Goal: Book appointment/travel/reservation

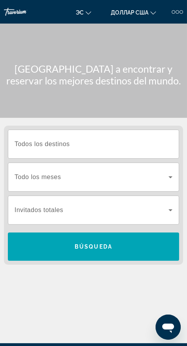
click at [102, 145] on input "Destination Todos los destinos" at bounding box center [94, 144] width 158 height 9
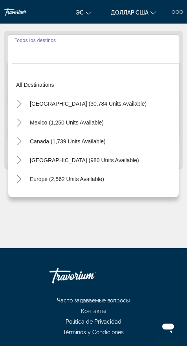
scroll to position [98, 0]
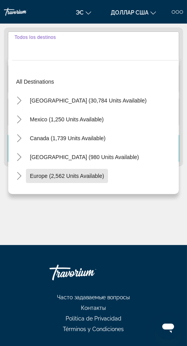
click at [96, 177] on span "Europe (2,562 units available)" at bounding box center [67, 176] width 74 height 6
type input "**********"
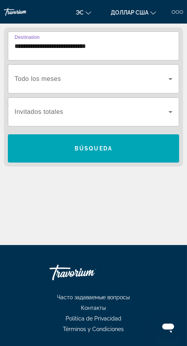
click at [87, 75] on span "Виджет поиска" at bounding box center [92, 78] width 154 height 9
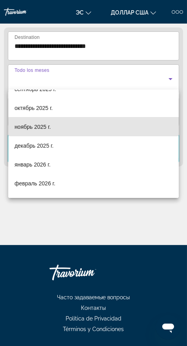
scroll to position [34, 0]
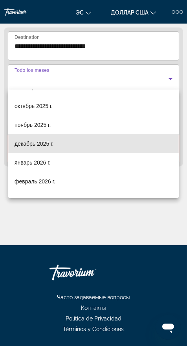
click at [48, 147] on span "декабрь 2025 г." at bounding box center [34, 143] width 39 height 9
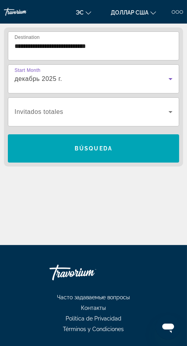
click at [111, 112] on span "Виджет поиска" at bounding box center [92, 111] width 154 height 9
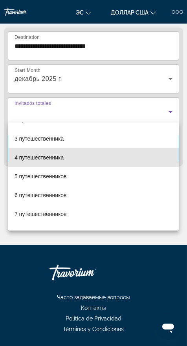
click at [65, 160] on mat-option "4 путешественника" at bounding box center [93, 157] width 171 height 19
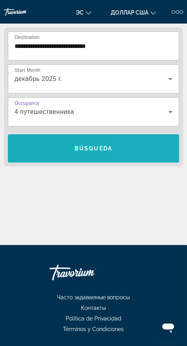
click at [134, 146] on span "Виджет поиска" at bounding box center [93, 148] width 171 height 19
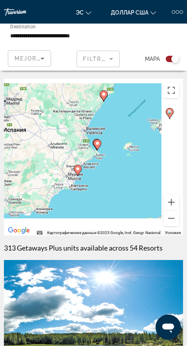
click at [99, 138] on div "Чтобы активировать перетаскивание с помощью клавиатуры, нажмите Alt + Ввод. Пос…" at bounding box center [93, 157] width 179 height 157
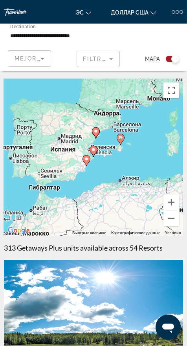
type input "**********"
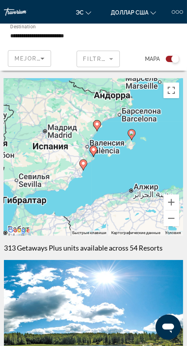
click at [93, 149] on image "Основное содержание" at bounding box center [93, 149] width 5 height 5
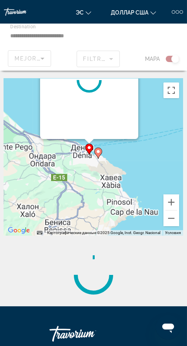
click at [87, 145] on icon "Основное содержание" at bounding box center [89, 149] width 7 height 10
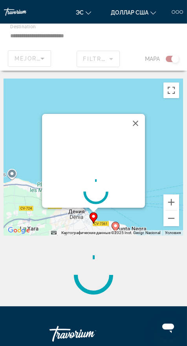
click at [92, 217] on image "Основное содержание" at bounding box center [93, 216] width 5 height 5
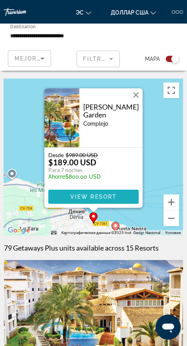
click at [120, 198] on span "Основное содержание" at bounding box center [93, 197] width 90 height 19
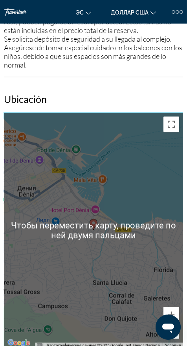
scroll to position [1056, 0]
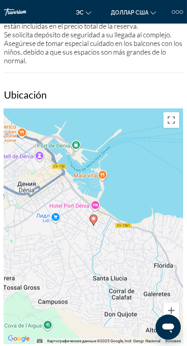
click at [93, 217] on image "Основное содержание" at bounding box center [93, 219] width 5 height 5
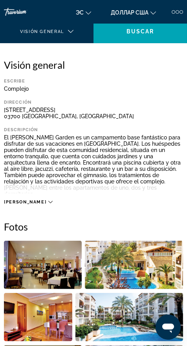
scroll to position [0, 0]
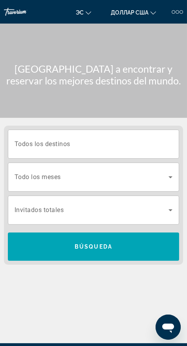
click at [109, 143] on input "Destination Todos los destinos" at bounding box center [94, 144] width 158 height 9
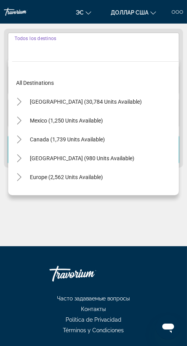
scroll to position [98, 0]
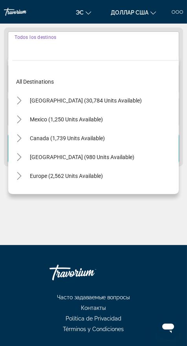
click at [20, 176] on icon "Toggle Europe (2,562 units available)" at bounding box center [19, 176] width 4 height 8
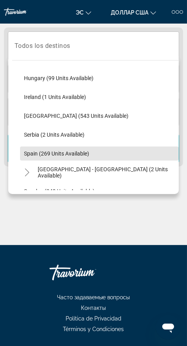
scroll to position [274, 0]
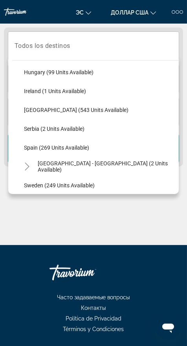
click at [80, 149] on span "Spain (269 units available)" at bounding box center [56, 148] width 65 height 6
type input "**********"
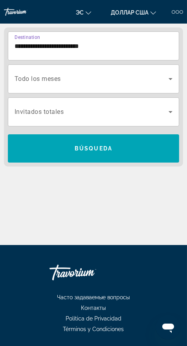
click at [171, 79] on icon "Search widget" at bounding box center [171, 79] width 4 height 2
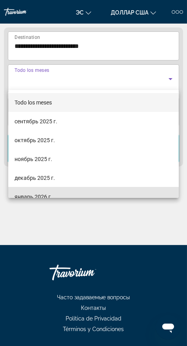
click at [41, 195] on font "январь 2026 г." at bounding box center [34, 197] width 38 height 6
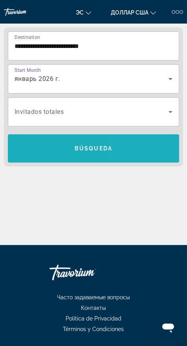
click at [126, 145] on span "Search widget" at bounding box center [93, 148] width 171 height 19
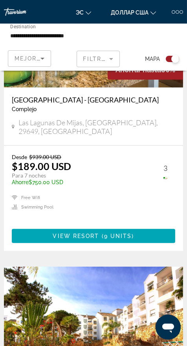
scroll to position [298, 0]
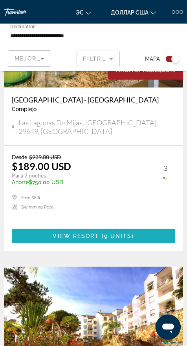
click at [119, 233] on span "9 units" at bounding box center [118, 236] width 28 height 6
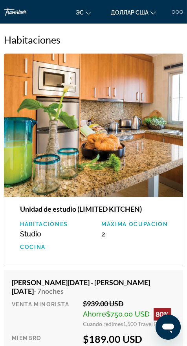
scroll to position [1651, 0]
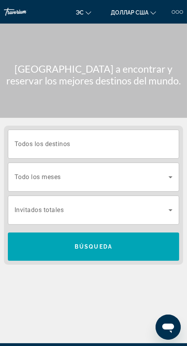
click at [156, 142] on input "Destination Todos los destinos" at bounding box center [94, 144] width 158 height 9
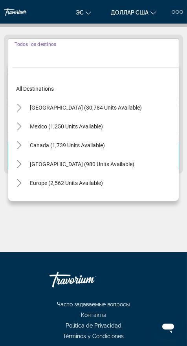
scroll to position [98, 0]
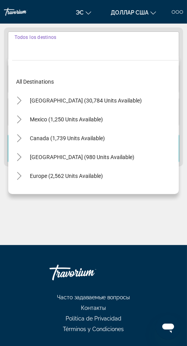
click at [18, 175] on icon "Toggle Europe (2,562 units available)" at bounding box center [19, 176] width 8 height 8
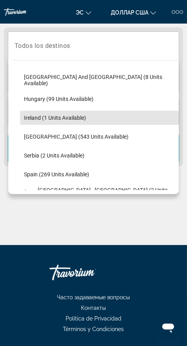
scroll to position [250, 0]
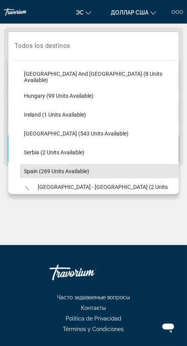
click at [74, 174] on span "Search widget" at bounding box center [99, 171] width 159 height 19
type input "**********"
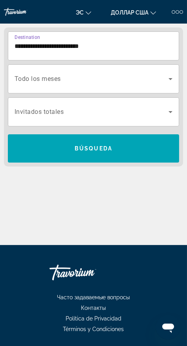
click at [171, 79] on icon "Search widget" at bounding box center [171, 79] width 4 height 2
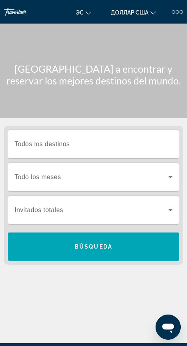
click at [139, 145] on input "Destination Todos los destinos" at bounding box center [94, 144] width 158 height 9
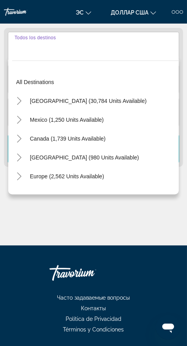
scroll to position [98, 0]
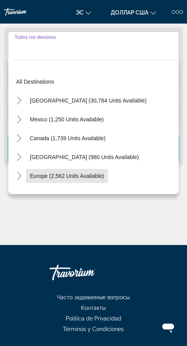
click at [86, 180] on span "Виджет поиска" at bounding box center [67, 176] width 82 height 19
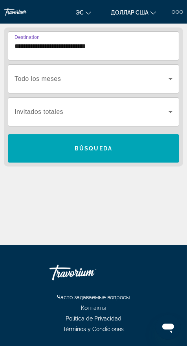
click at [146, 45] on input "**********" at bounding box center [94, 46] width 158 height 9
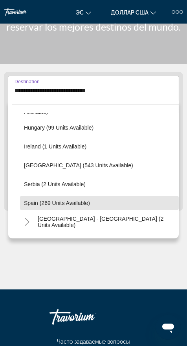
scroll to position [278, 0]
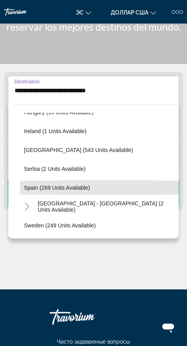
click at [68, 185] on span "Spain (269 units available)" at bounding box center [57, 188] width 66 height 6
type input "**********"
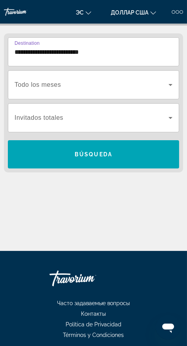
scroll to position [98, 0]
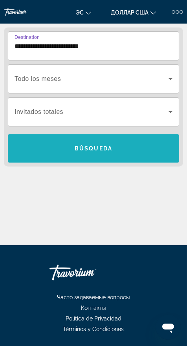
click at [114, 149] on span "Виджет поиска" at bounding box center [93, 148] width 171 height 19
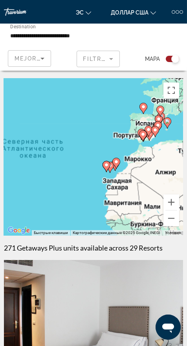
click at [151, 130] on icon "Основное содержание" at bounding box center [155, 131] width 8 height 11
type input "**********"
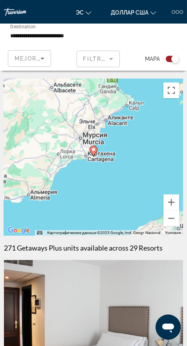
click at [93, 149] on image "Основное содержание" at bounding box center [93, 149] width 5 height 5
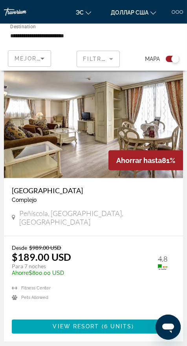
scroll to position [1115, 0]
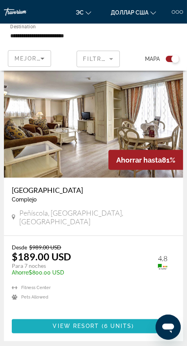
click at [143, 317] on span "Основное содержание" at bounding box center [94, 326] width 164 height 19
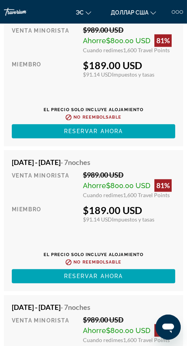
scroll to position [1685, 0]
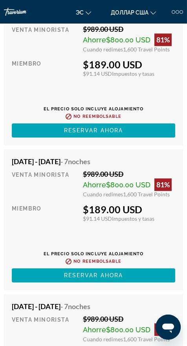
click at [162, 236] on div "Venta minorista $989.00 USD Ahorre $800.00 USD 81% Cuando redimes 1,600 Travel …" at bounding box center [94, 226] width 164 height 113
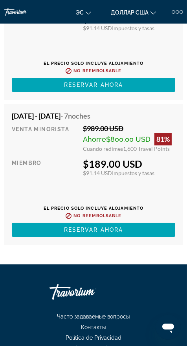
scroll to position [1878, 0]
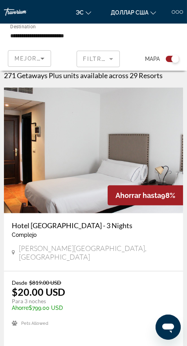
scroll to position [174, 0]
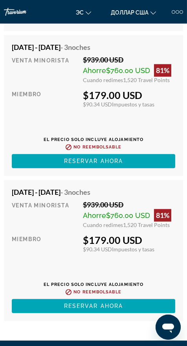
scroll to position [1874, 0]
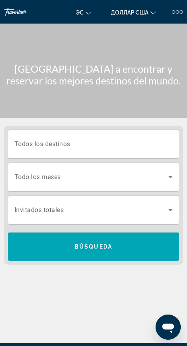
click at [171, 177] on icon "Search widget" at bounding box center [171, 178] width 4 height 2
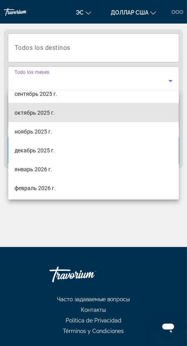
scroll to position [45, 0]
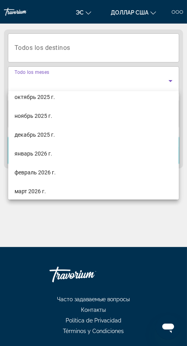
click at [28, 135] on font "декабрь 2025 г." at bounding box center [35, 135] width 41 height 6
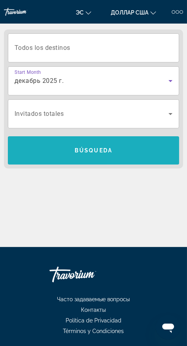
click at [160, 153] on span "Search widget" at bounding box center [93, 150] width 171 height 19
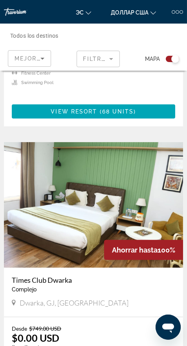
scroll to position [739, 0]
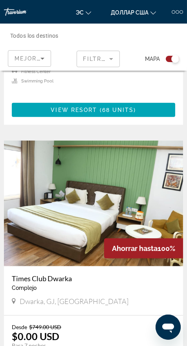
click at [154, 59] on span "Mapa" at bounding box center [152, 58] width 15 height 11
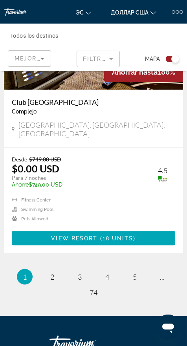
scroll to position [3592, 0]
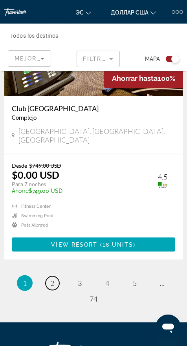
click at [47, 277] on link "page 2" at bounding box center [53, 284] width 14 height 14
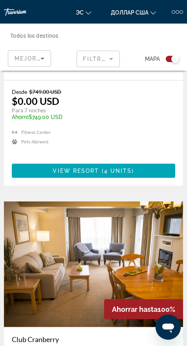
scroll to position [3109, 0]
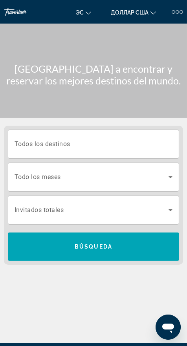
click at [164, 144] on input "Destination Todos los destinos" at bounding box center [94, 144] width 158 height 9
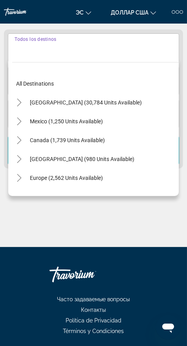
scroll to position [96, 0]
click at [18, 180] on icon "Toggle Europe (2,562 units available)" at bounding box center [19, 178] width 8 height 8
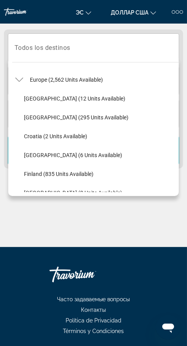
click at [154, 230] on div "Основное содержание" at bounding box center [93, 217] width 179 height 59
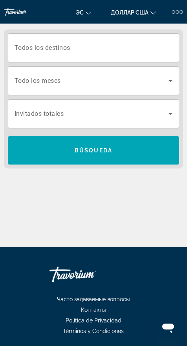
click at [108, 46] on input "Destination Todos los destinos" at bounding box center [94, 48] width 158 height 9
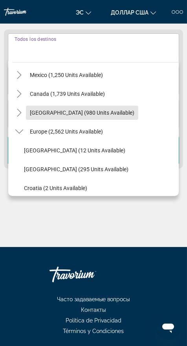
scroll to position [51, 0]
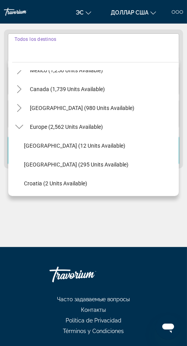
click at [71, 130] on span "Search widget" at bounding box center [66, 127] width 81 height 19
type input "**********"
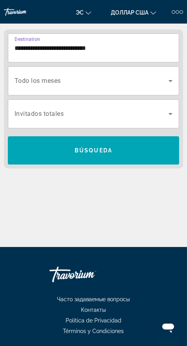
click at [171, 80] on icon "Search widget" at bounding box center [171, 81] width 4 height 2
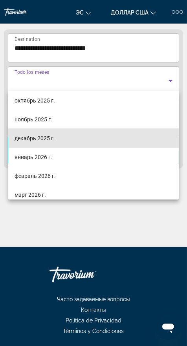
scroll to position [43, 0]
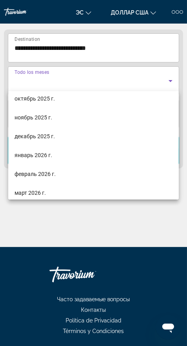
click at [73, 138] on mat-option "декабрь 2025 г." at bounding box center [93, 136] width 171 height 19
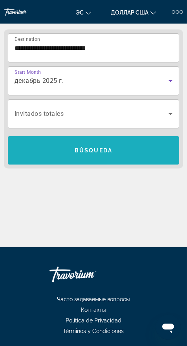
click at [131, 148] on span "Search widget" at bounding box center [93, 150] width 171 height 19
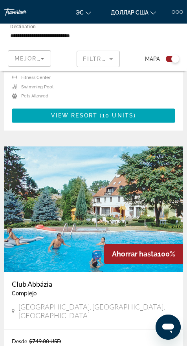
scroll to position [1306, 0]
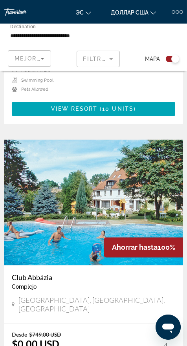
click at [158, 276] on h3 "Club Abbázia" at bounding box center [94, 278] width 164 height 9
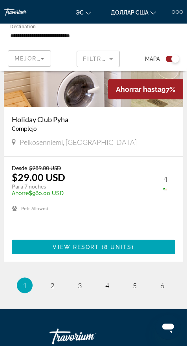
scroll to position [3602, 0]
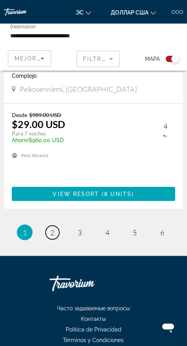
click at [47, 226] on link "page 2" at bounding box center [53, 233] width 14 height 14
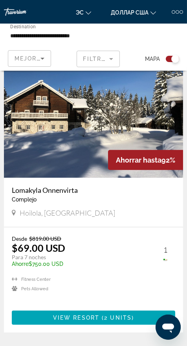
scroll to position [3602, 0]
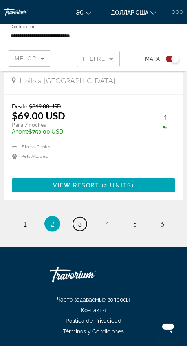
click at [74, 224] on link "page 3" at bounding box center [80, 224] width 14 height 14
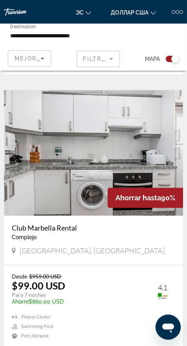
scroll to position [1653, 0]
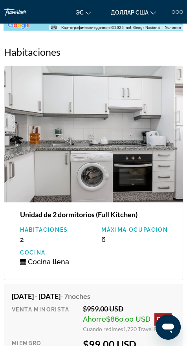
scroll to position [1355, 0]
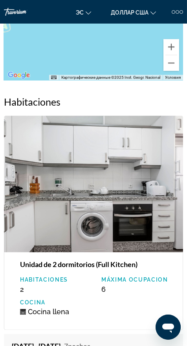
click at [164, 174] on img "Основное содержание" at bounding box center [93, 184] width 179 height 137
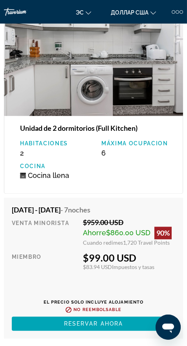
scroll to position [1501, 0]
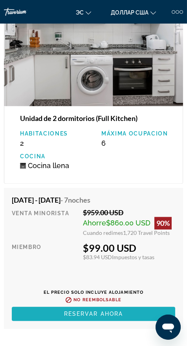
click at [138, 306] on span "Основное содержание" at bounding box center [94, 314] width 164 height 19
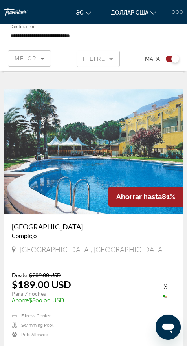
scroll to position [2249, 0]
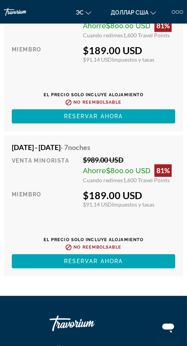
scroll to position [1747, 0]
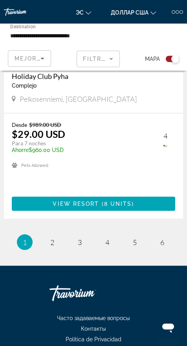
scroll to position [3602, 0]
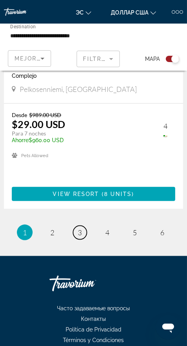
click at [82, 226] on link "page 3" at bounding box center [80, 233] width 14 height 14
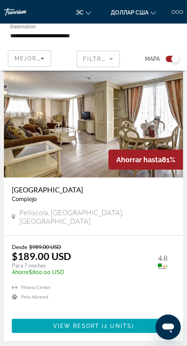
scroll to position [2880, 0]
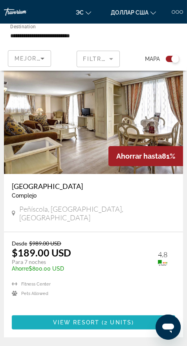
click at [128, 320] on span "2 units" at bounding box center [118, 323] width 28 height 6
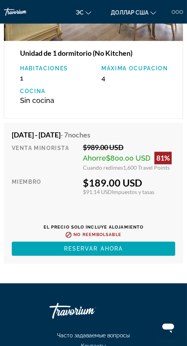
scroll to position [1594, 0]
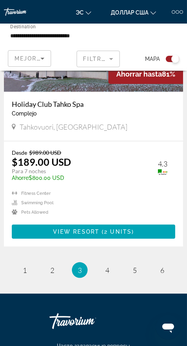
scroll to position [3602, 0]
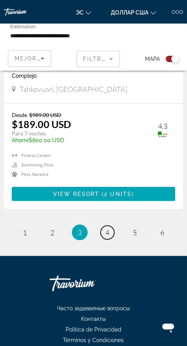
click at [107, 228] on span "4" at bounding box center [107, 232] width 4 height 9
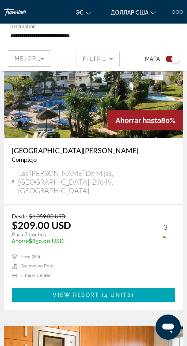
scroll to position [1165, 0]
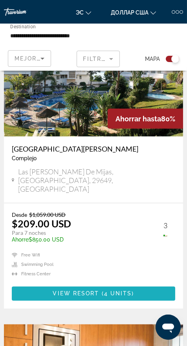
click at [117, 291] on span "4 units" at bounding box center [118, 294] width 28 height 6
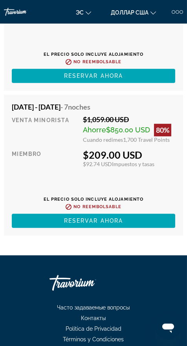
scroll to position [2090, 0]
click at [122, 212] on span "Основное содержание" at bounding box center [94, 221] width 164 height 19
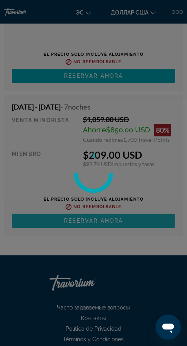
click at [128, 204] on div at bounding box center [93, 173] width 187 height 346
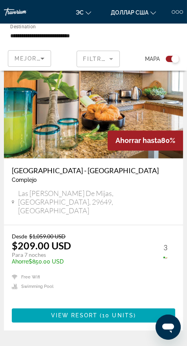
scroll to position [1457, 0]
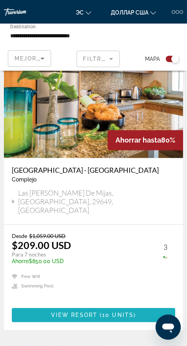
click at [132, 312] on span "10 units" at bounding box center [117, 315] width 31 height 6
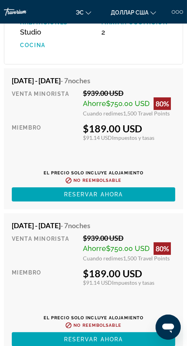
scroll to position [2955, 0]
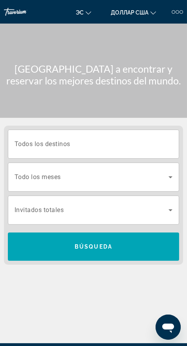
click at [140, 134] on div "Search widget" at bounding box center [94, 144] width 158 height 22
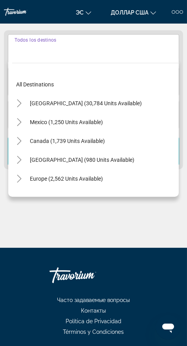
scroll to position [96, 0]
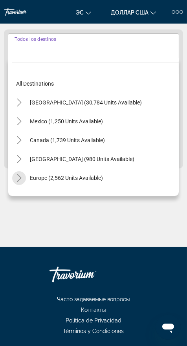
click at [25, 182] on mat-icon "Toggle Europe (2,562 units available)" at bounding box center [19, 178] width 14 height 14
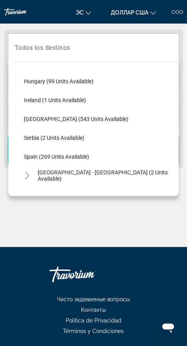
scroll to position [267, 0]
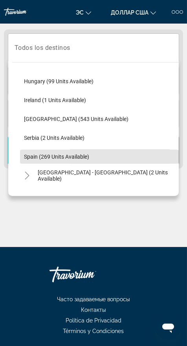
click at [74, 157] on span "Spain (269 units available)" at bounding box center [56, 157] width 65 height 6
type input "**********"
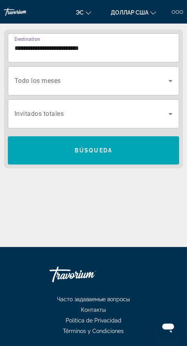
click at [171, 80] on icon "Search widget" at bounding box center [171, 81] width 4 height 2
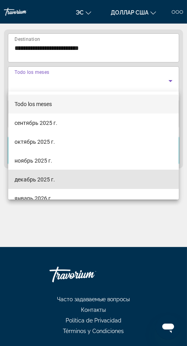
click at [52, 182] on font "декабрь 2025 г." at bounding box center [35, 180] width 41 height 6
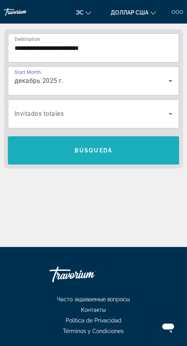
click at [122, 155] on span "Search widget" at bounding box center [93, 150] width 171 height 19
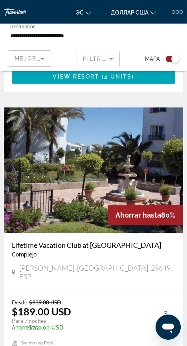
scroll to position [1669, 0]
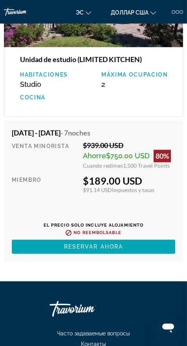
scroll to position [1745, 0]
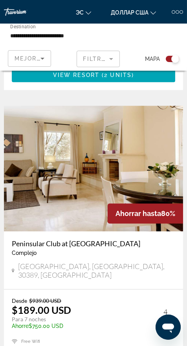
scroll to position [1980, 0]
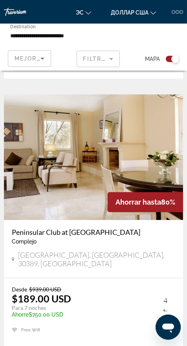
click at [61, 160] on img "Основное содержание" at bounding box center [93, 157] width 179 height 126
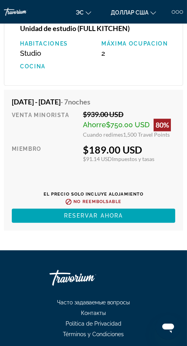
scroll to position [1743, 0]
